Goal: Check status: Check status

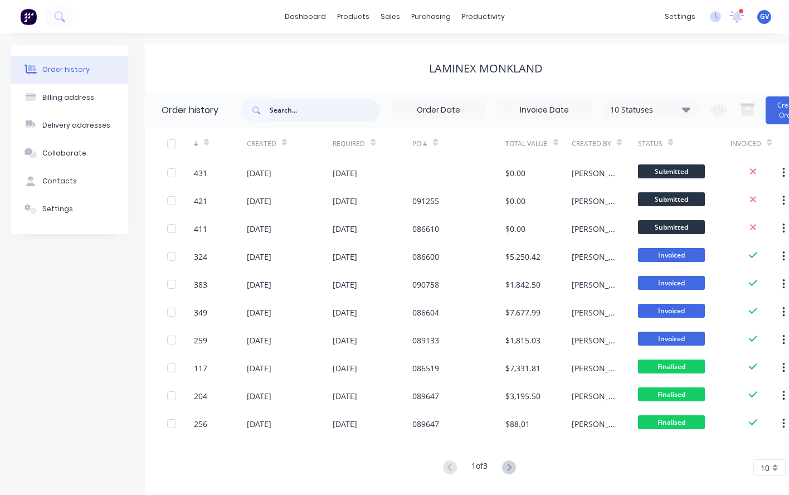
click at [291, 110] on input "text" at bounding box center [325, 110] width 110 height 22
click at [284, 108] on input "text" at bounding box center [325, 110] width 110 height 22
type input "rc25"
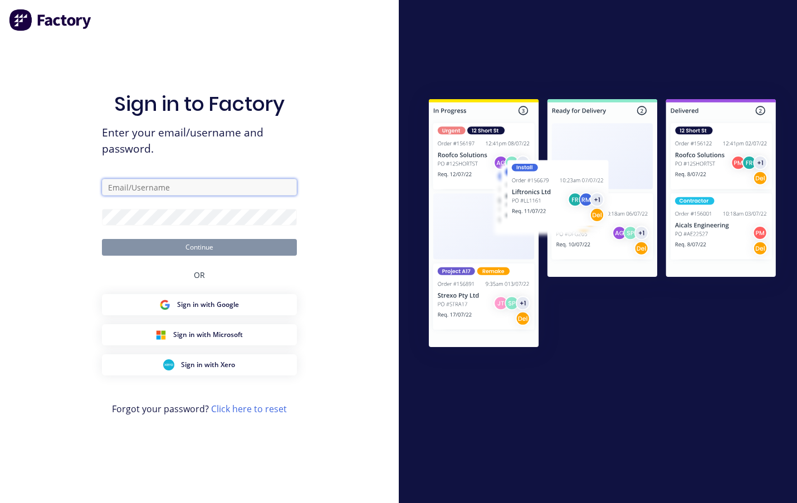
type input "glen@vvaengineering.com"
click at [207, 249] on button "Continue" at bounding box center [199, 247] width 195 height 17
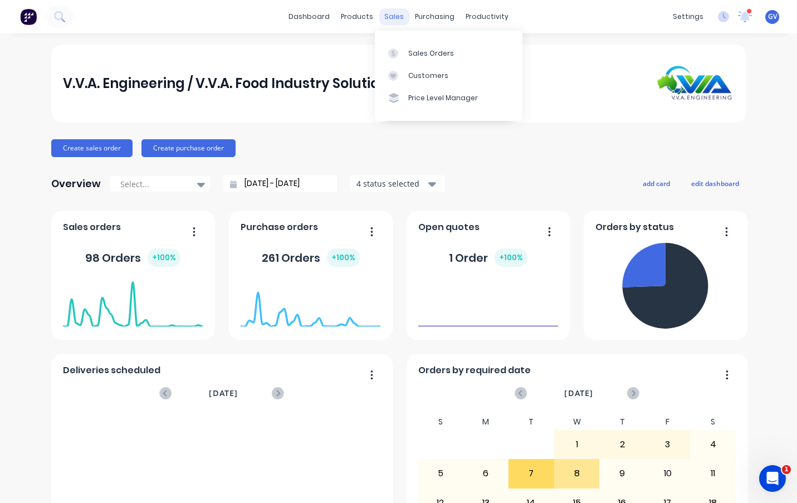
click at [390, 14] on div "sales" at bounding box center [394, 16] width 31 height 17
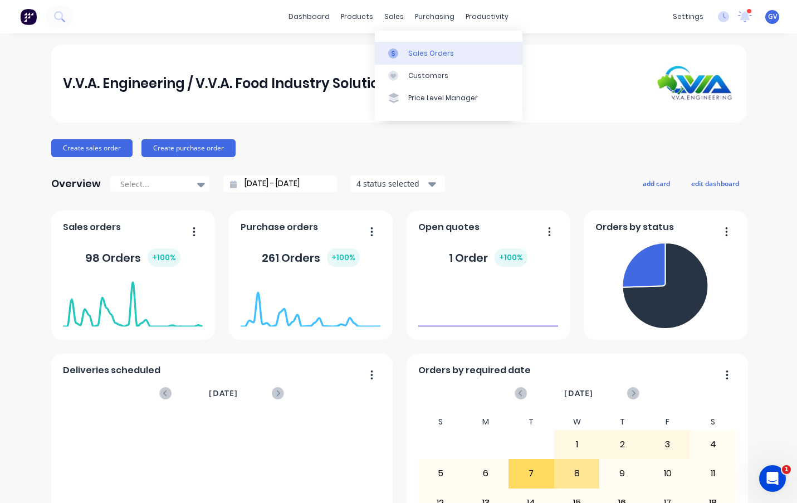
click at [421, 50] on div "Sales Orders" at bounding box center [431, 53] width 46 height 10
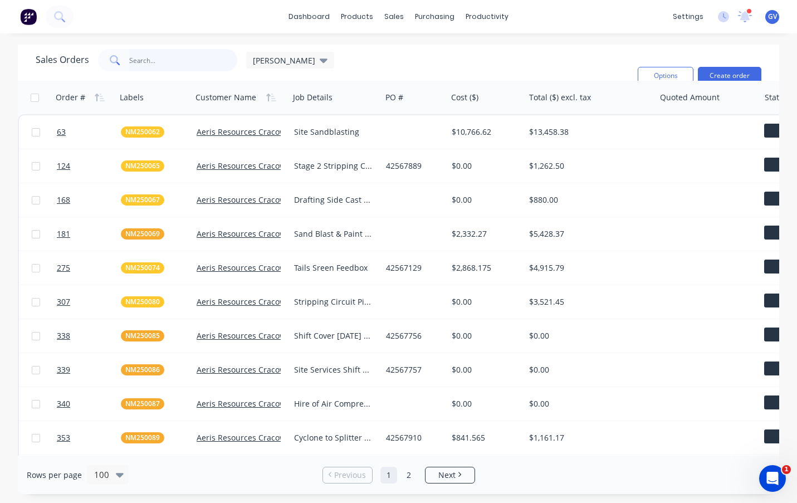
click at [163, 60] on input "text" at bounding box center [183, 60] width 109 height 22
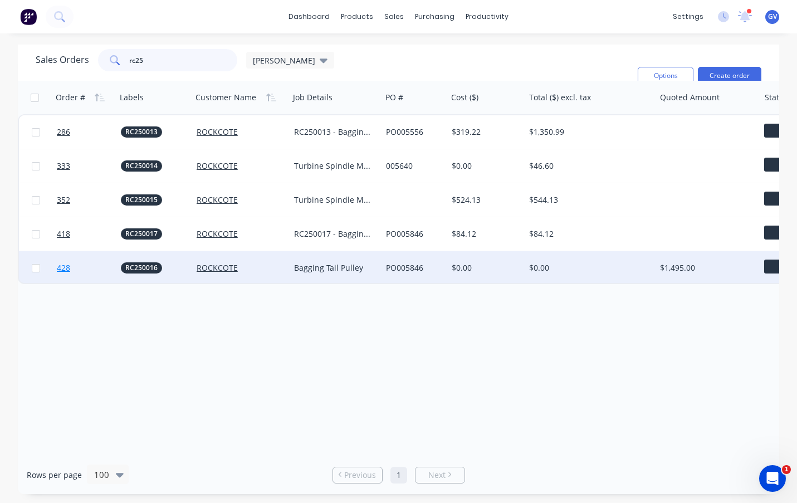
type input "rc25"
click at [105, 267] on link "428" at bounding box center [89, 267] width 64 height 33
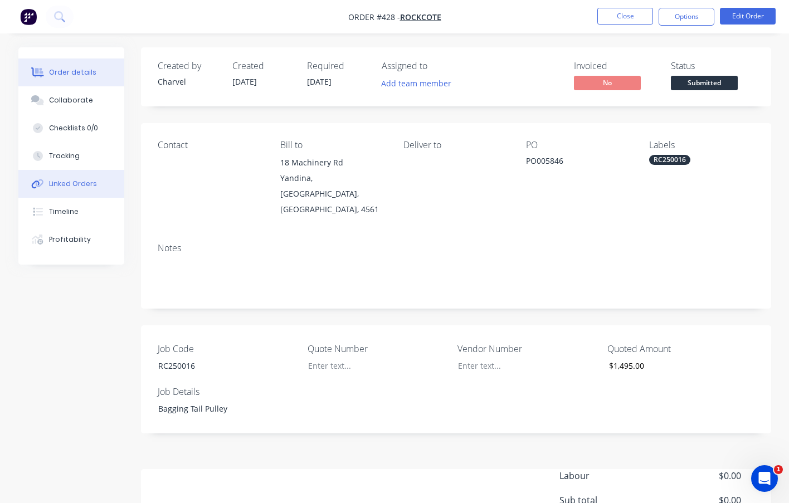
click at [64, 181] on div "Linked Orders" at bounding box center [73, 184] width 48 height 10
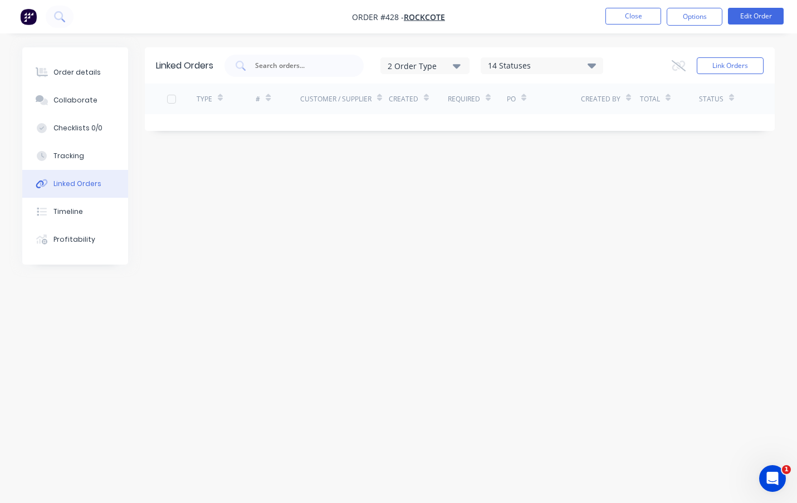
click at [298, 93] on div "#" at bounding box center [278, 99] width 45 height 31
click at [73, 153] on div "Tracking" at bounding box center [68, 156] width 31 height 10
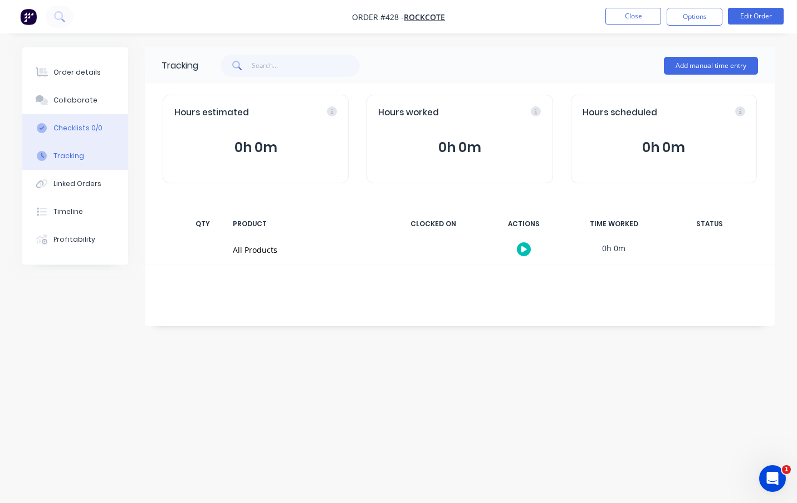
click at [65, 131] on div "Checklists 0/0" at bounding box center [77, 128] width 49 height 10
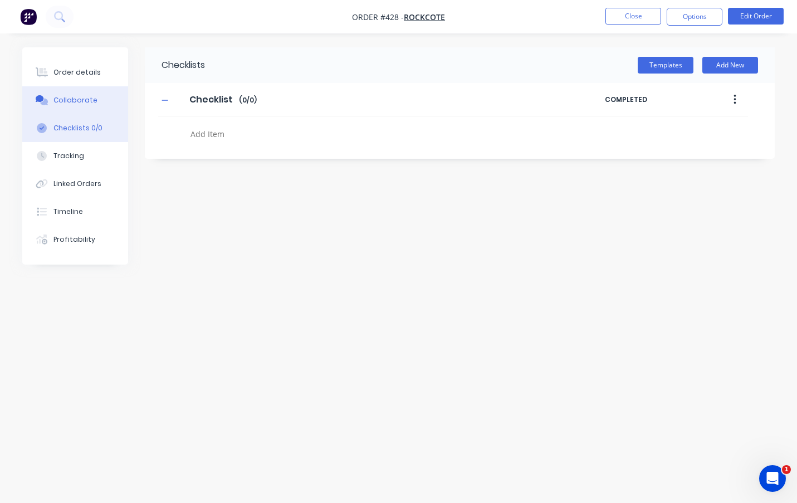
click at [77, 105] on div "Collaborate" at bounding box center [75, 100] width 44 height 10
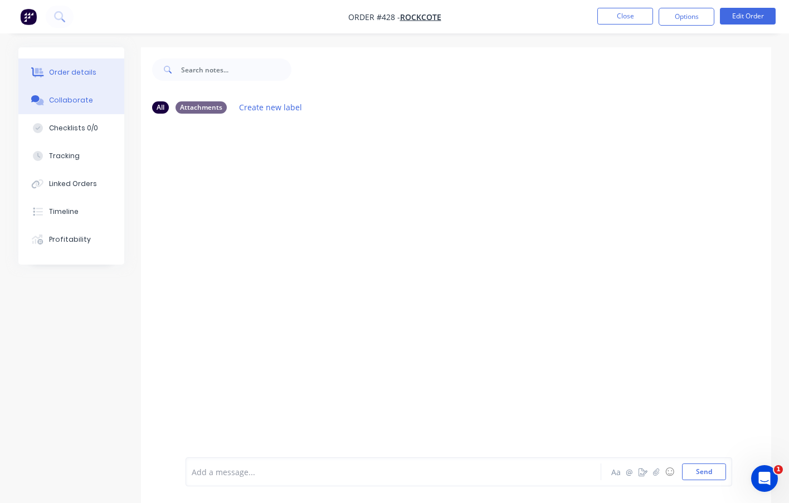
click at [67, 72] on div "Order details" at bounding box center [72, 72] width 47 height 10
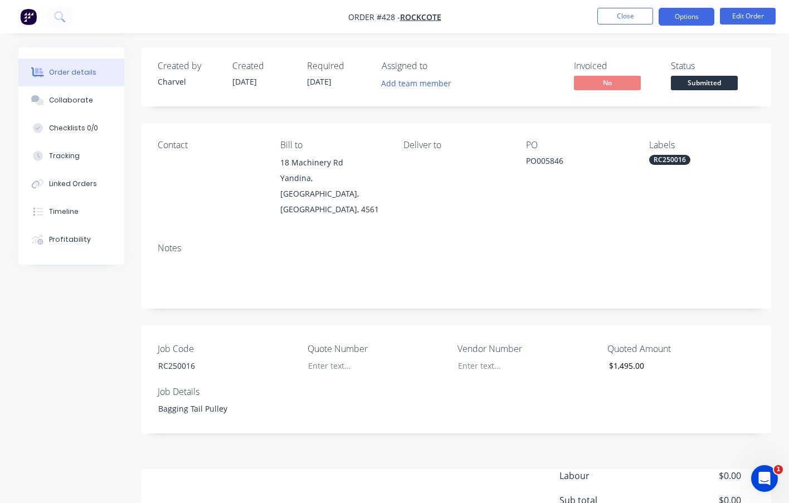
click at [689, 16] on button "Options" at bounding box center [687, 17] width 56 height 18
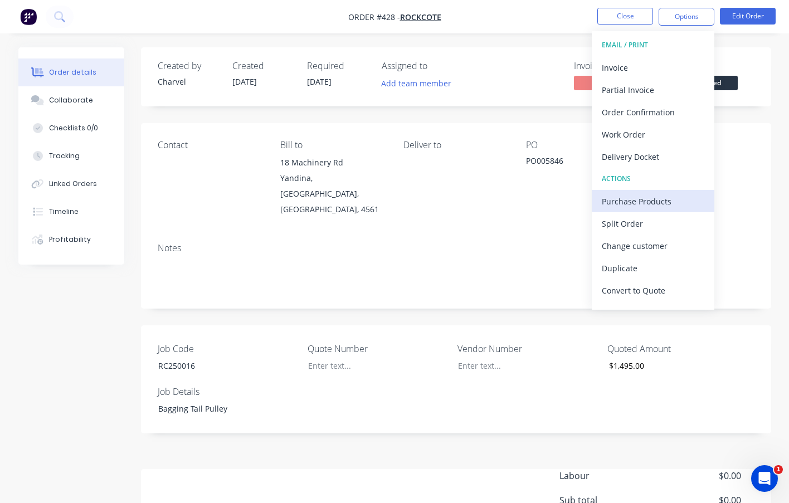
click at [633, 203] on div "Purchase Products" at bounding box center [653, 201] width 103 height 16
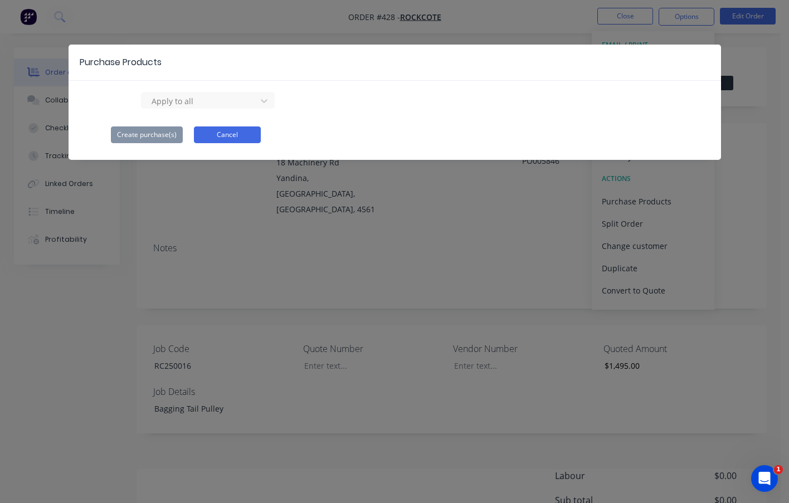
click at [208, 131] on button "Cancel" at bounding box center [227, 134] width 67 height 17
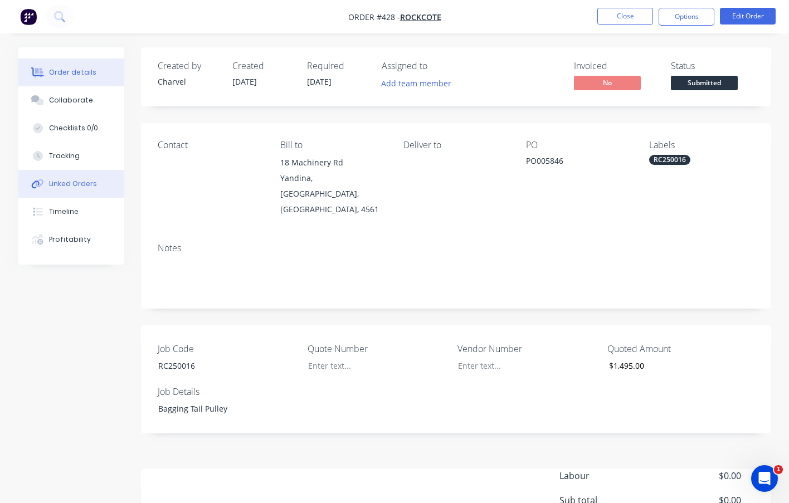
click at [76, 180] on div "Linked Orders" at bounding box center [73, 184] width 48 height 10
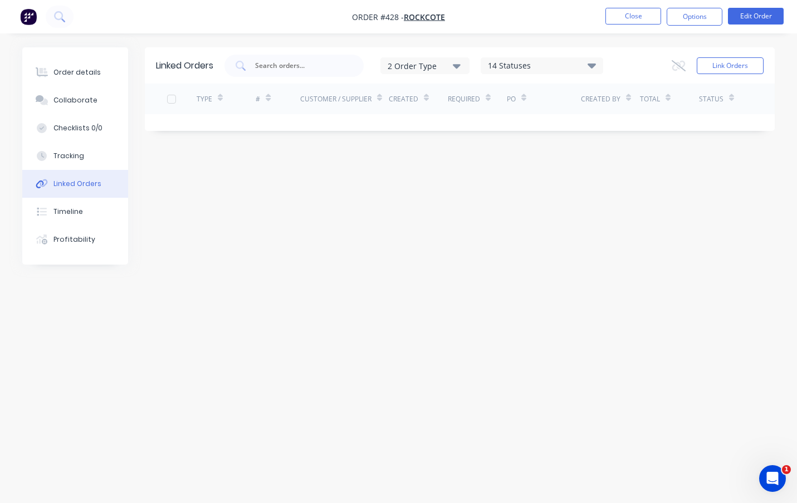
click at [461, 65] on icon "button" at bounding box center [457, 66] width 8 height 4
click at [461, 173] on div "Linked Orders 2 Order Type Sales Purchase 14 Statuses Sales Order Status All Ar…" at bounding box center [398, 230] width 753 height 366
click at [545, 61] on div "14 Statuses" at bounding box center [541, 66] width 121 height 12
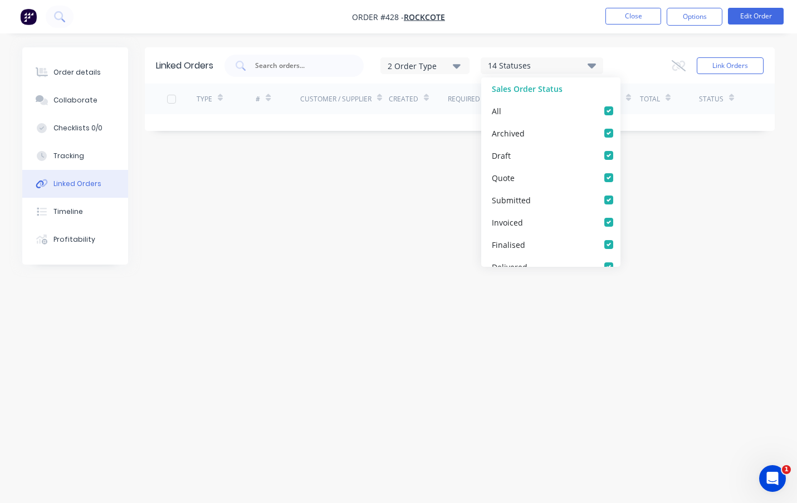
drag, startPoint x: 403, startPoint y: 307, endPoint x: 730, endPoint y: 226, distance: 336.9
click at [417, 302] on div "Linked Orders 2 Order Type 14 Statuses Sales Order Status All Archived Draft Qu…" at bounding box center [398, 230] width 753 height 366
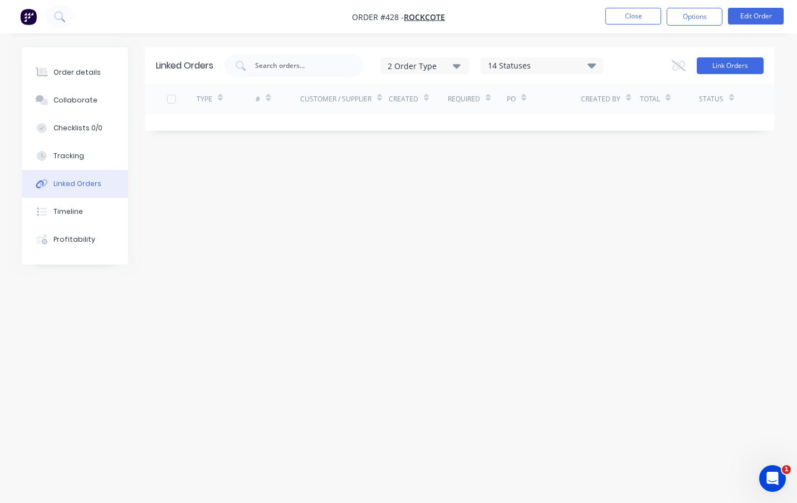
click at [732, 69] on button "Link Orders" at bounding box center [730, 65] width 67 height 17
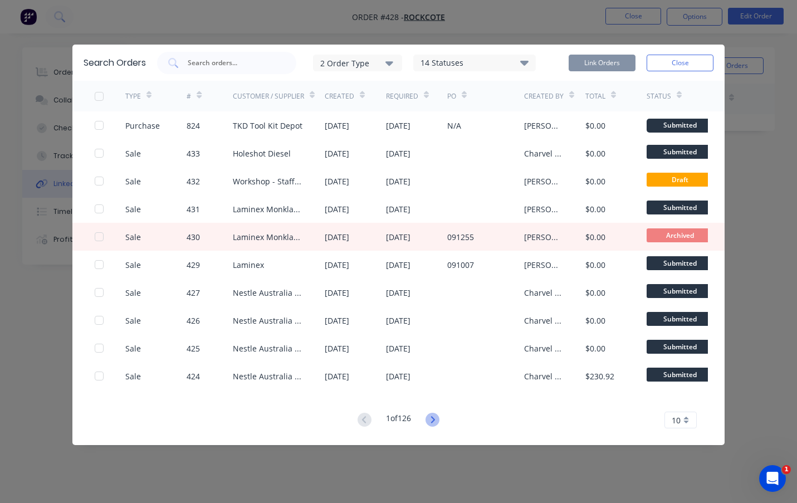
click at [435, 421] on icon at bounding box center [433, 420] width 14 height 14
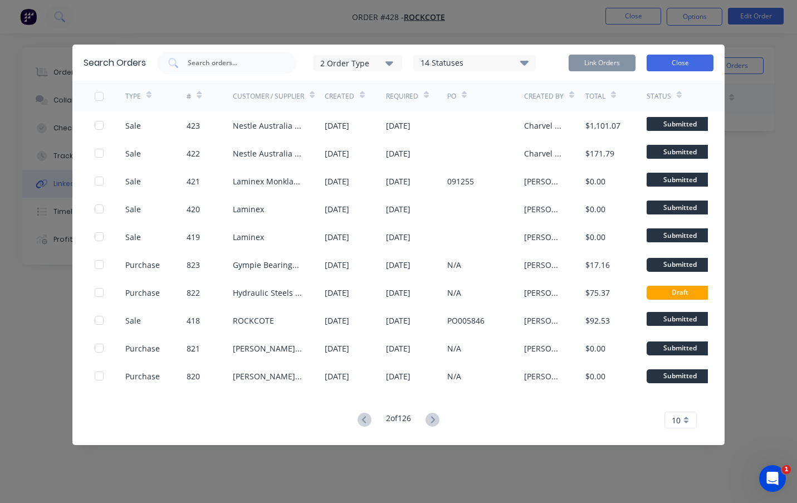
click at [675, 62] on button "Close" at bounding box center [680, 63] width 67 height 17
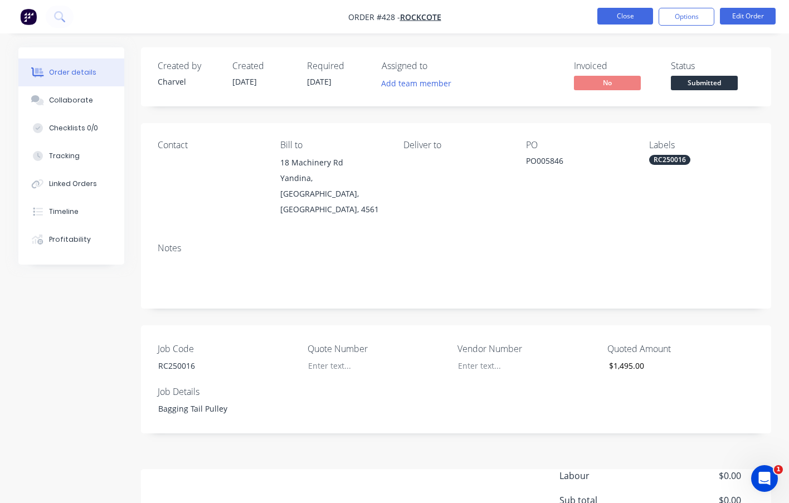
click at [616, 12] on button "Close" at bounding box center [625, 16] width 56 height 17
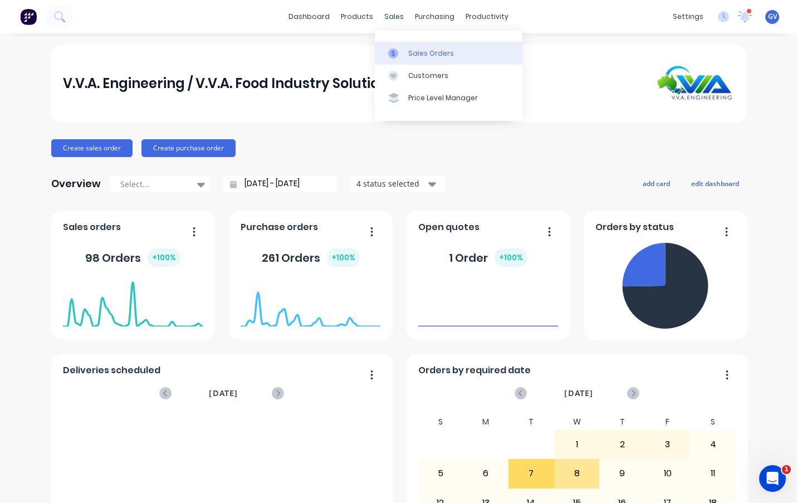
click at [418, 51] on div "Sales Orders" at bounding box center [431, 53] width 46 height 10
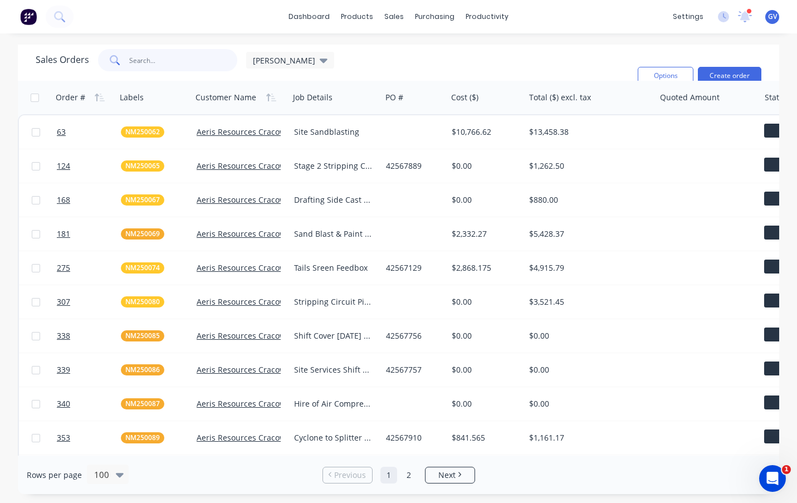
click at [145, 59] on input "text" at bounding box center [183, 60] width 109 height 22
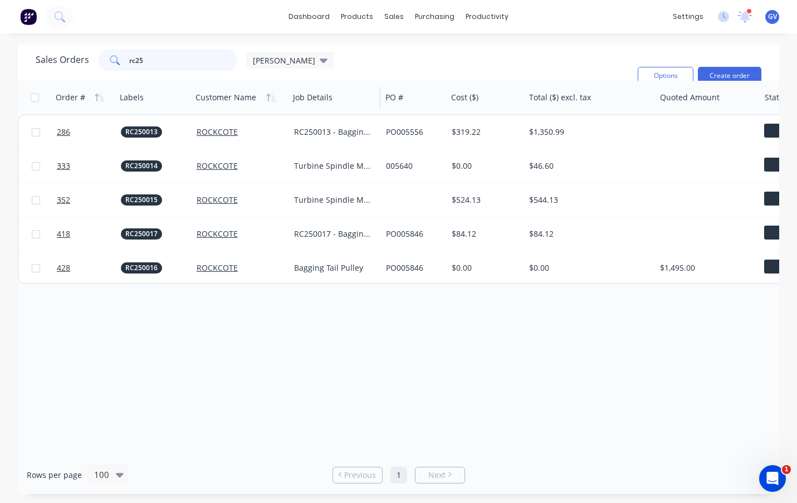
type input "rc25"
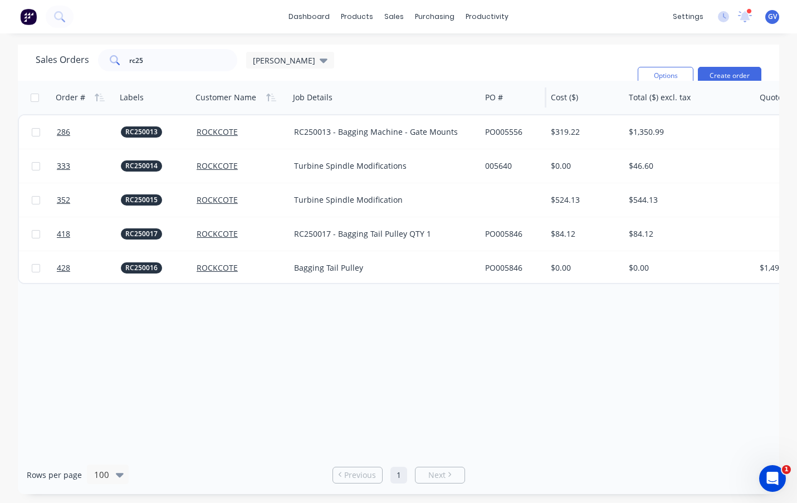
drag, startPoint x: 381, startPoint y: 98, endPoint x: 480, endPoint y: 92, distance: 99.9
click at [480, 92] on div at bounding box center [480, 97] width 2 height 20
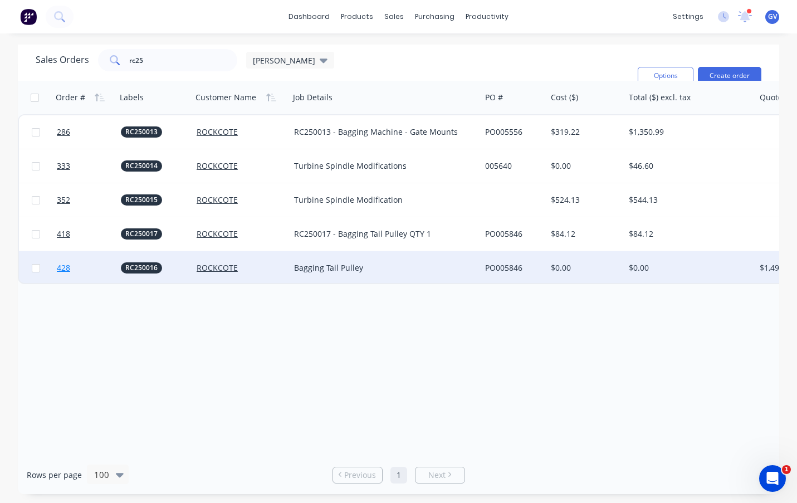
click at [96, 267] on link "428" at bounding box center [89, 267] width 64 height 33
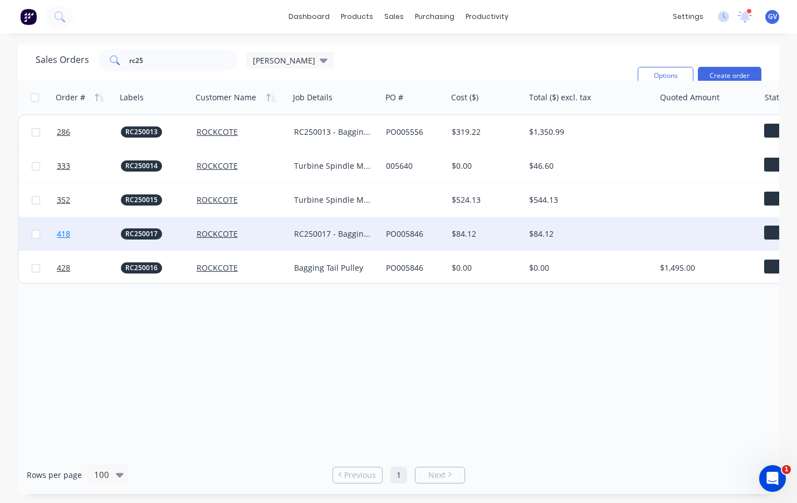
click at [95, 231] on link "418" at bounding box center [89, 233] width 64 height 33
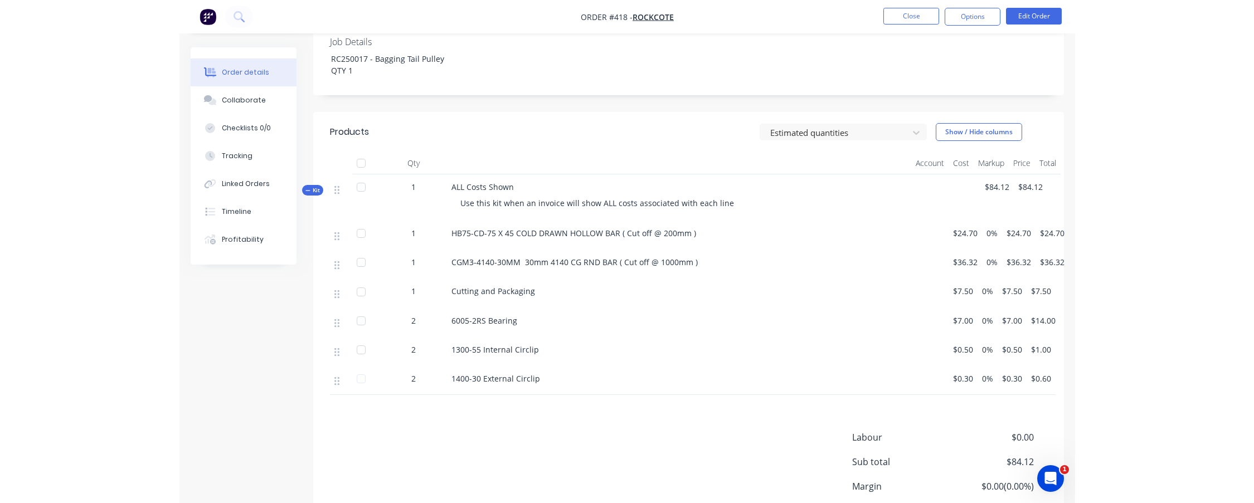
scroll to position [323, 0]
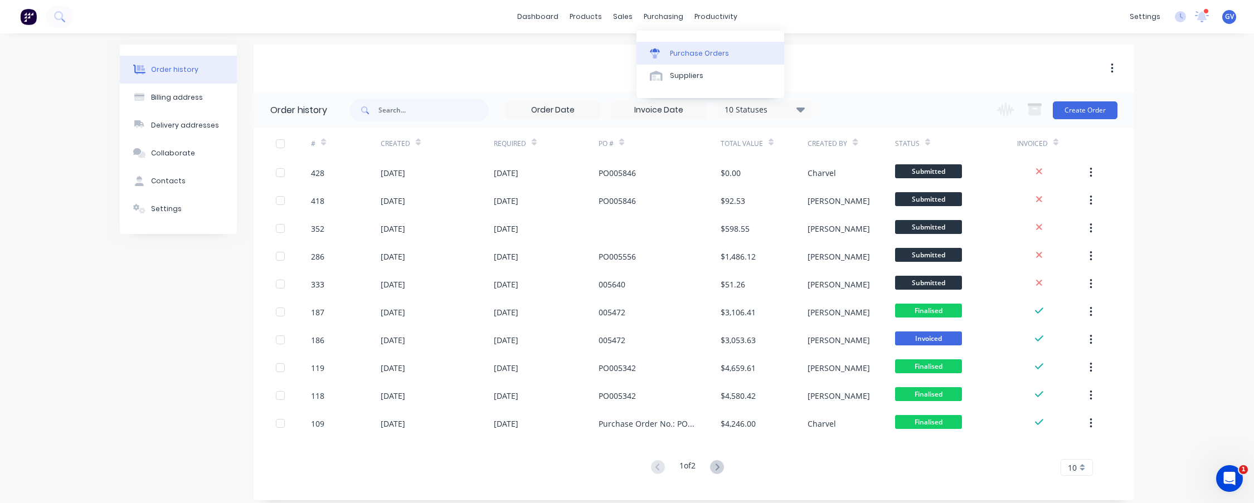
click at [680, 51] on div "Purchase Orders" at bounding box center [699, 53] width 59 height 10
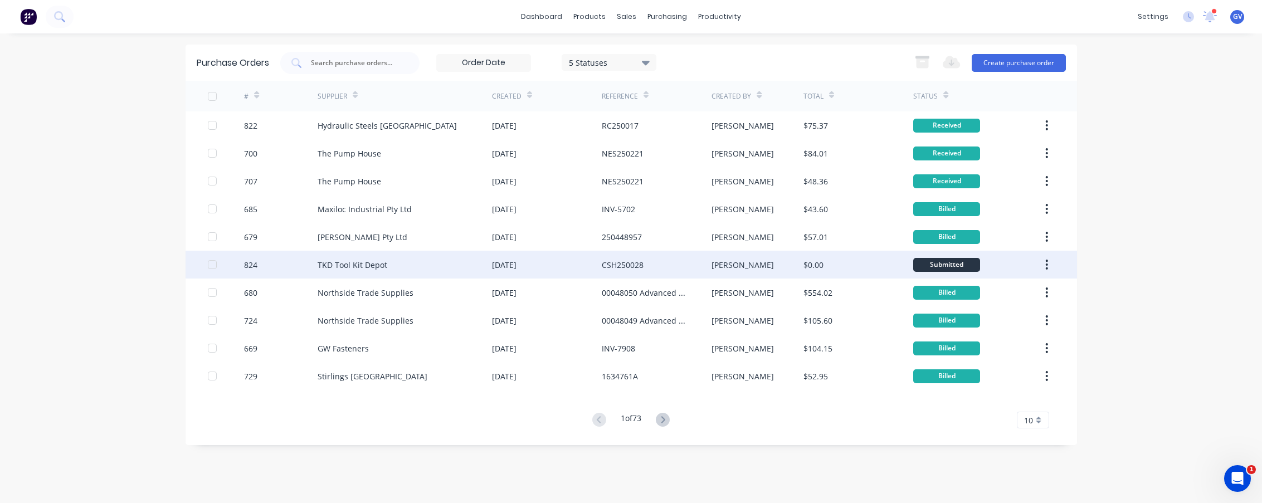
click at [289, 261] on div "824" at bounding box center [281, 265] width 74 height 28
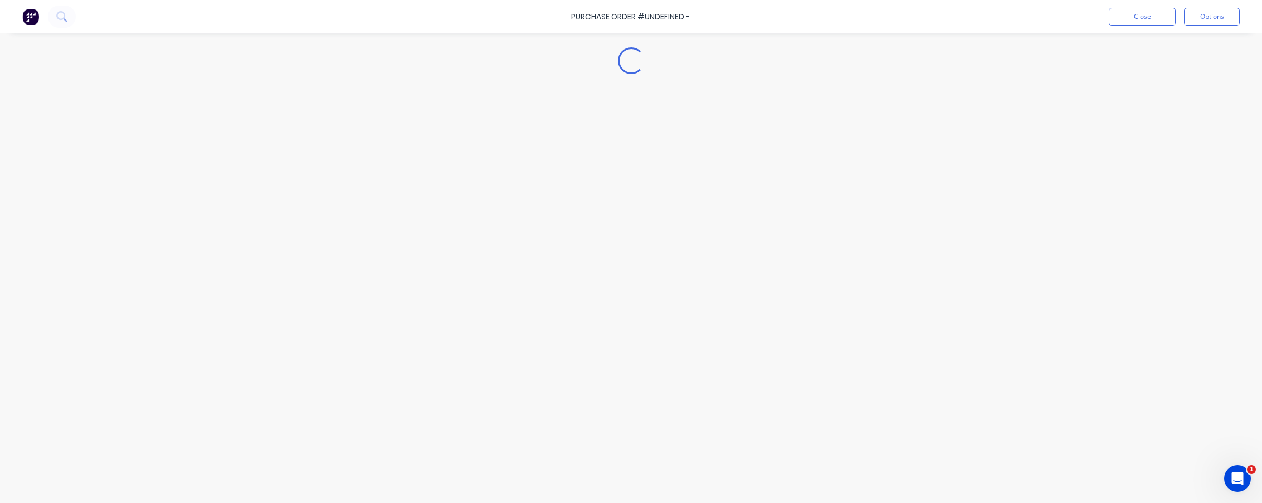
type textarea "x"
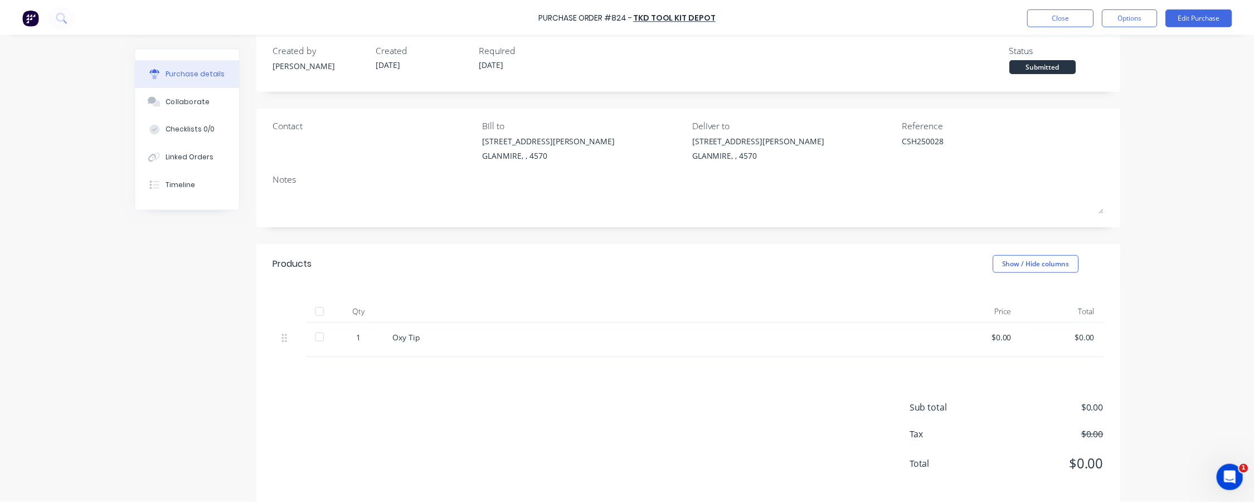
scroll to position [29, 0]
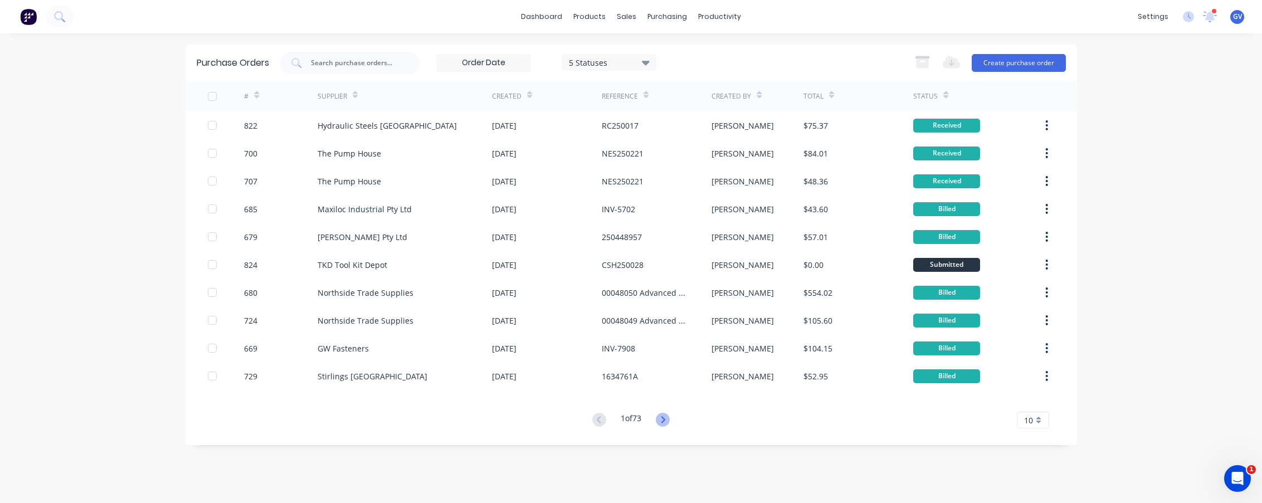
click at [663, 418] on icon at bounding box center [663, 420] width 14 height 14
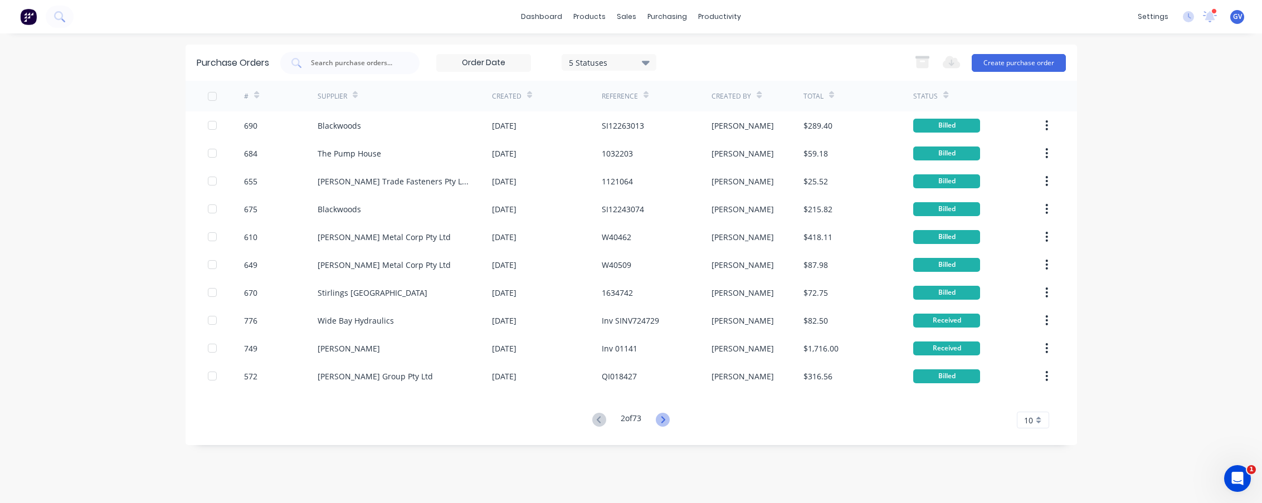
click at [669, 420] on icon at bounding box center [663, 420] width 14 height 14
click at [664, 422] on icon at bounding box center [663, 419] width 4 height 7
click at [665, 422] on icon at bounding box center [663, 420] width 14 height 14
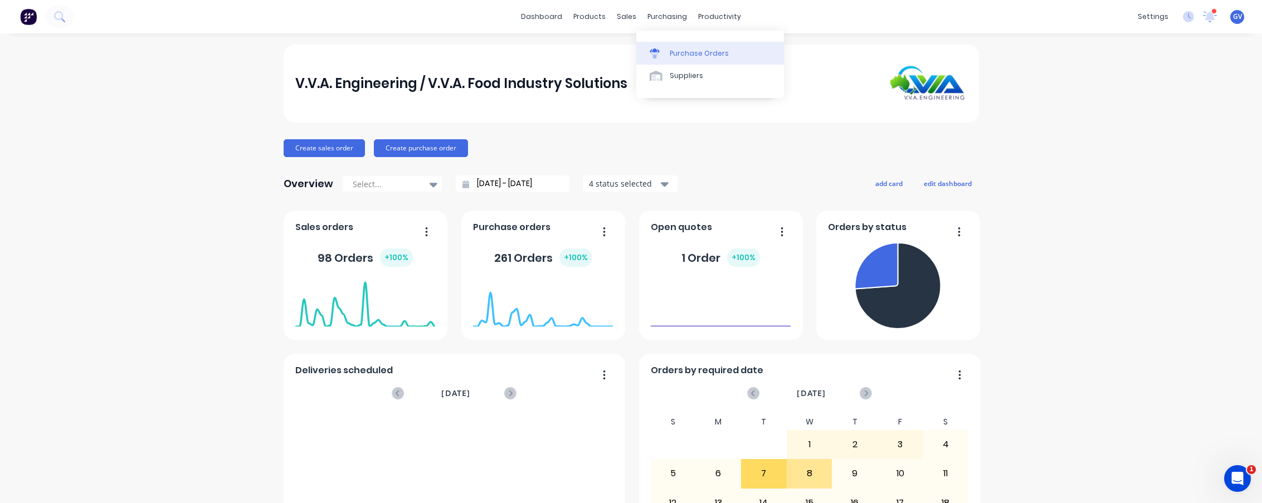
click at [686, 51] on div "Purchase Orders" at bounding box center [699, 53] width 59 height 10
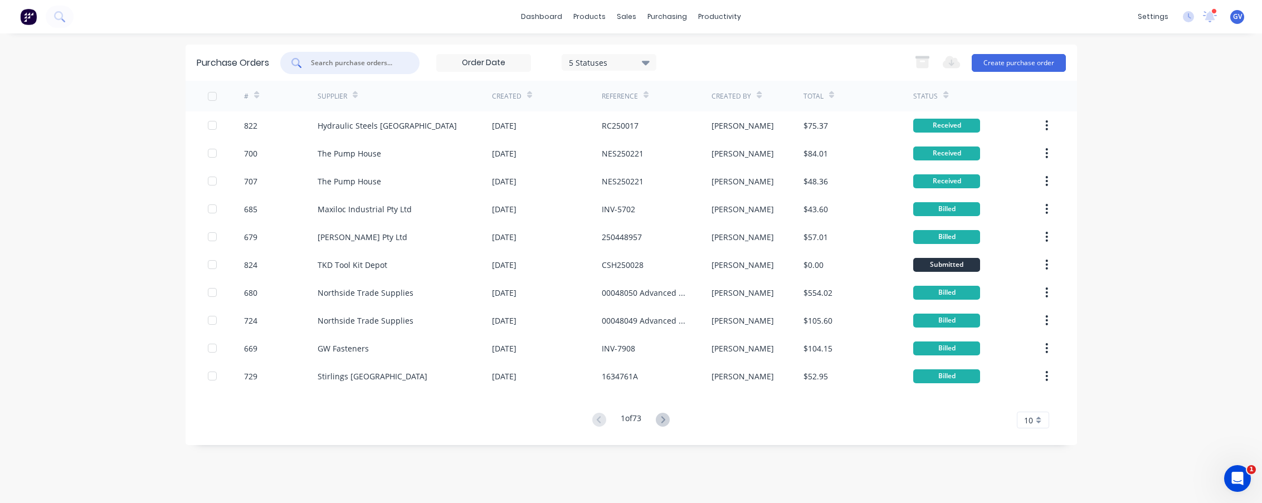
click at [347, 61] on input "text" at bounding box center [356, 62] width 92 height 11
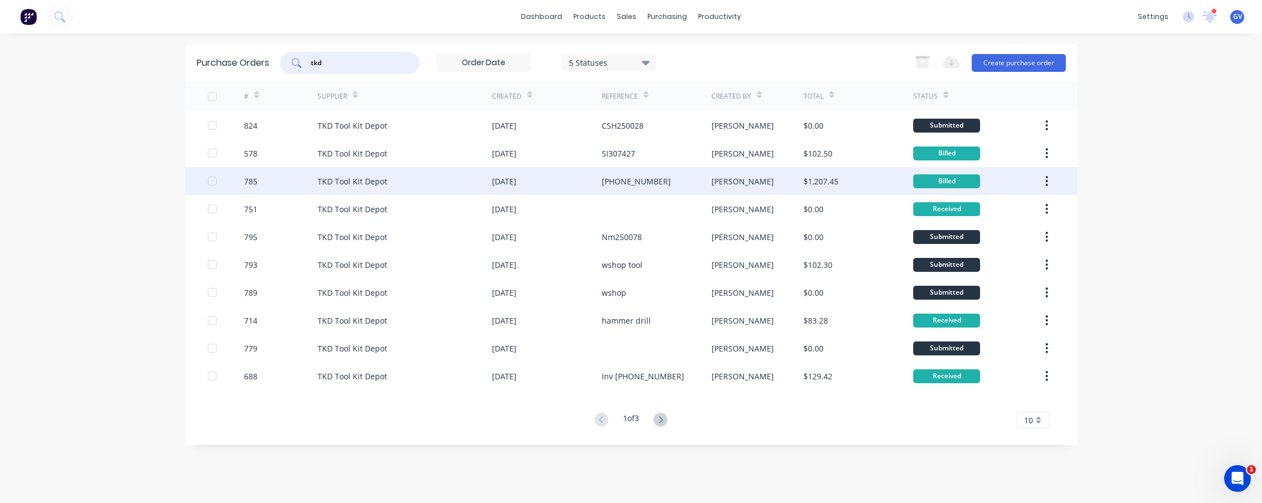
type input "tkd"
click at [296, 182] on div "785" at bounding box center [281, 181] width 74 height 28
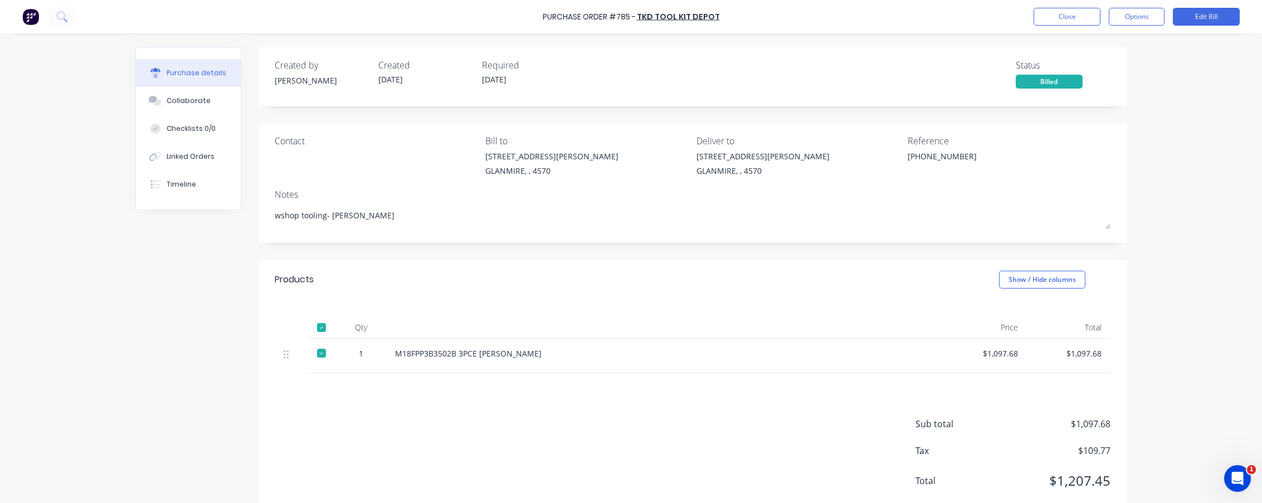
type textarea "x"
